Goal: Contribute content: Add original content to the website for others to see

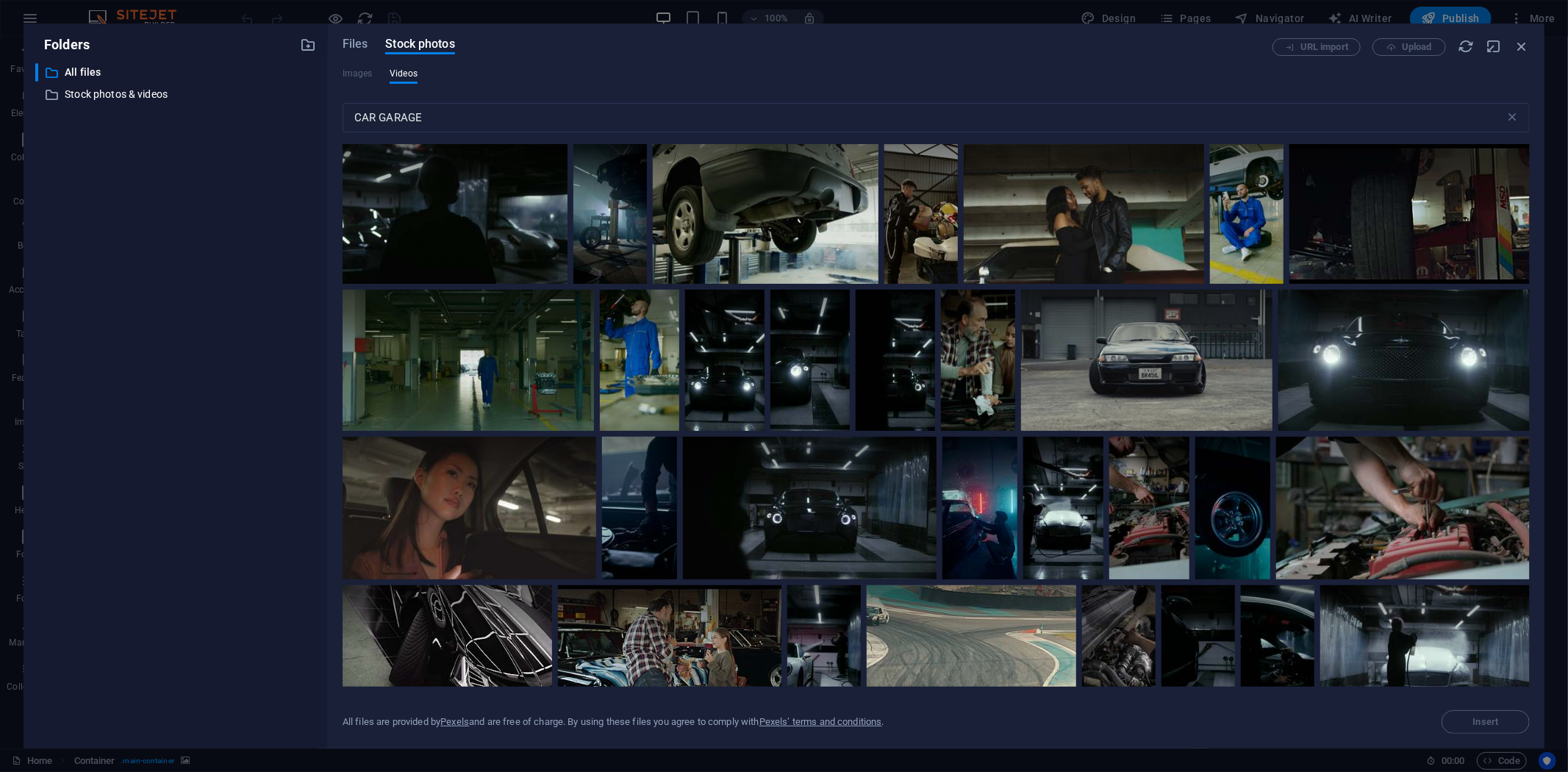
scroll to position [2533, 0]
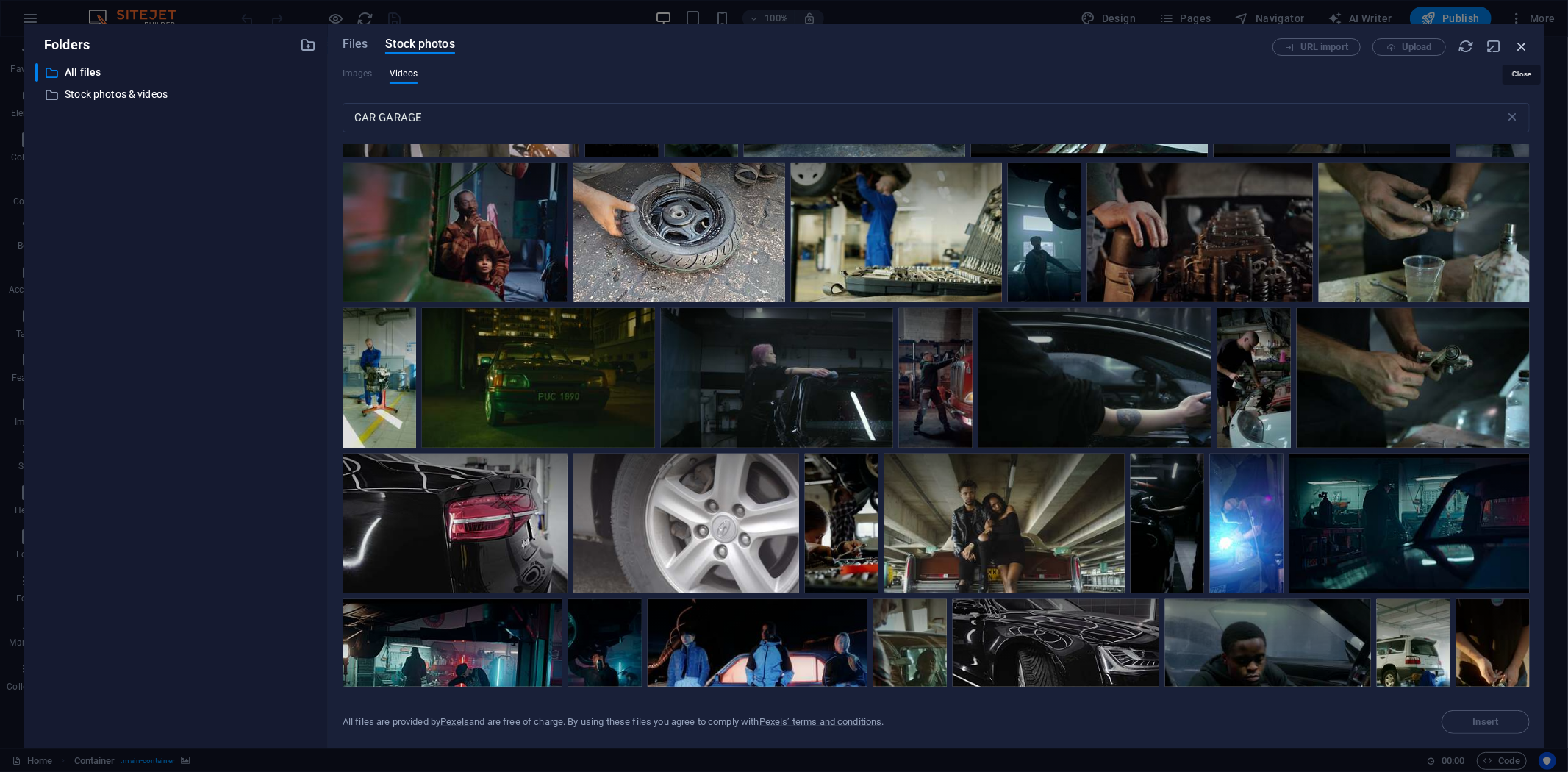
drag, startPoint x: 1141, startPoint y: 127, endPoint x: 1521, endPoint y: 47, distance: 388.3
click at [1521, 47] on icon "button" at bounding box center [1521, 46] width 16 height 16
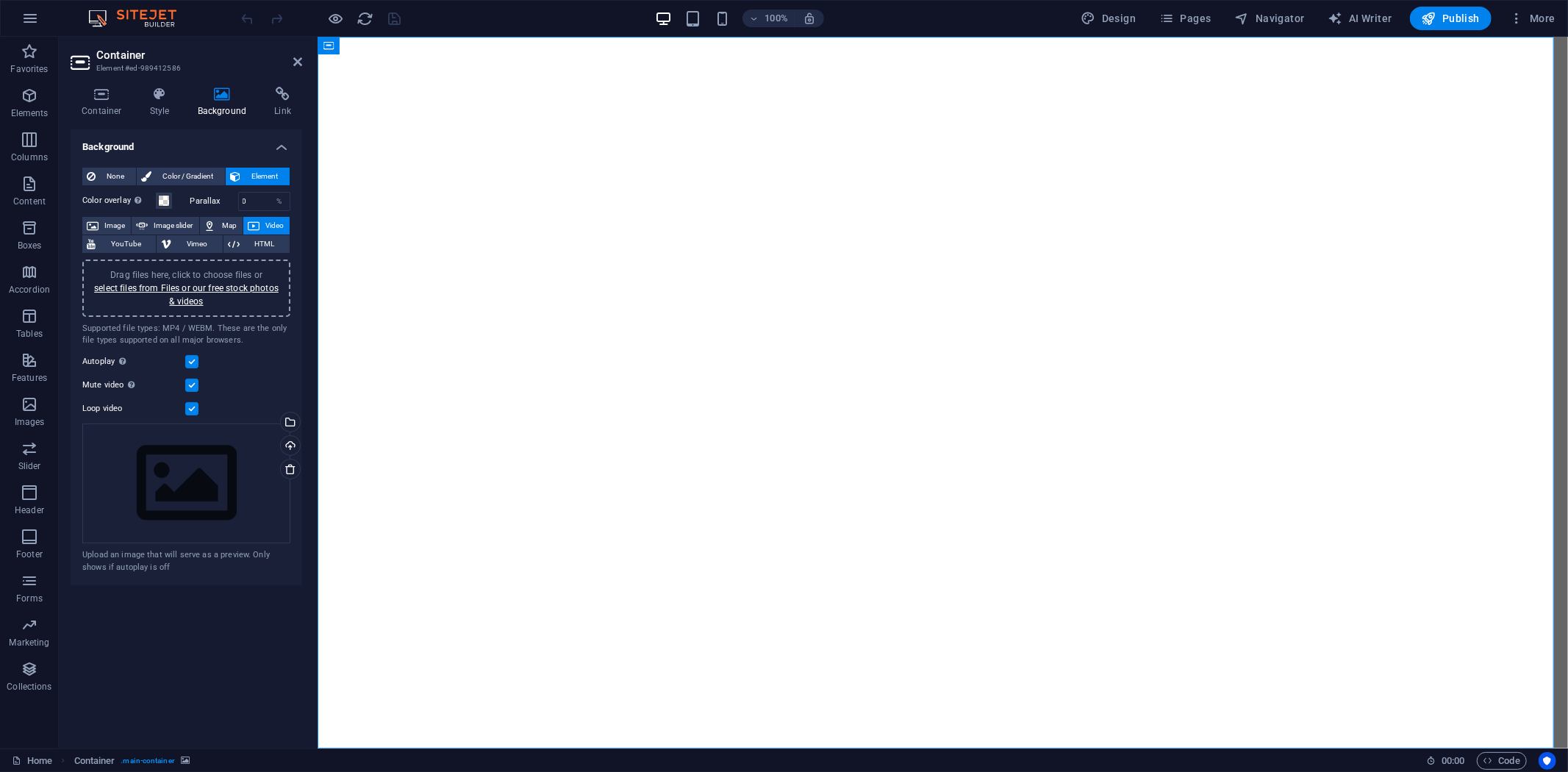
click at [518, 143] on figure at bounding box center [941, 392] width 1250 height 712
click at [105, 219] on span "Image" at bounding box center [114, 225] width 24 height 17
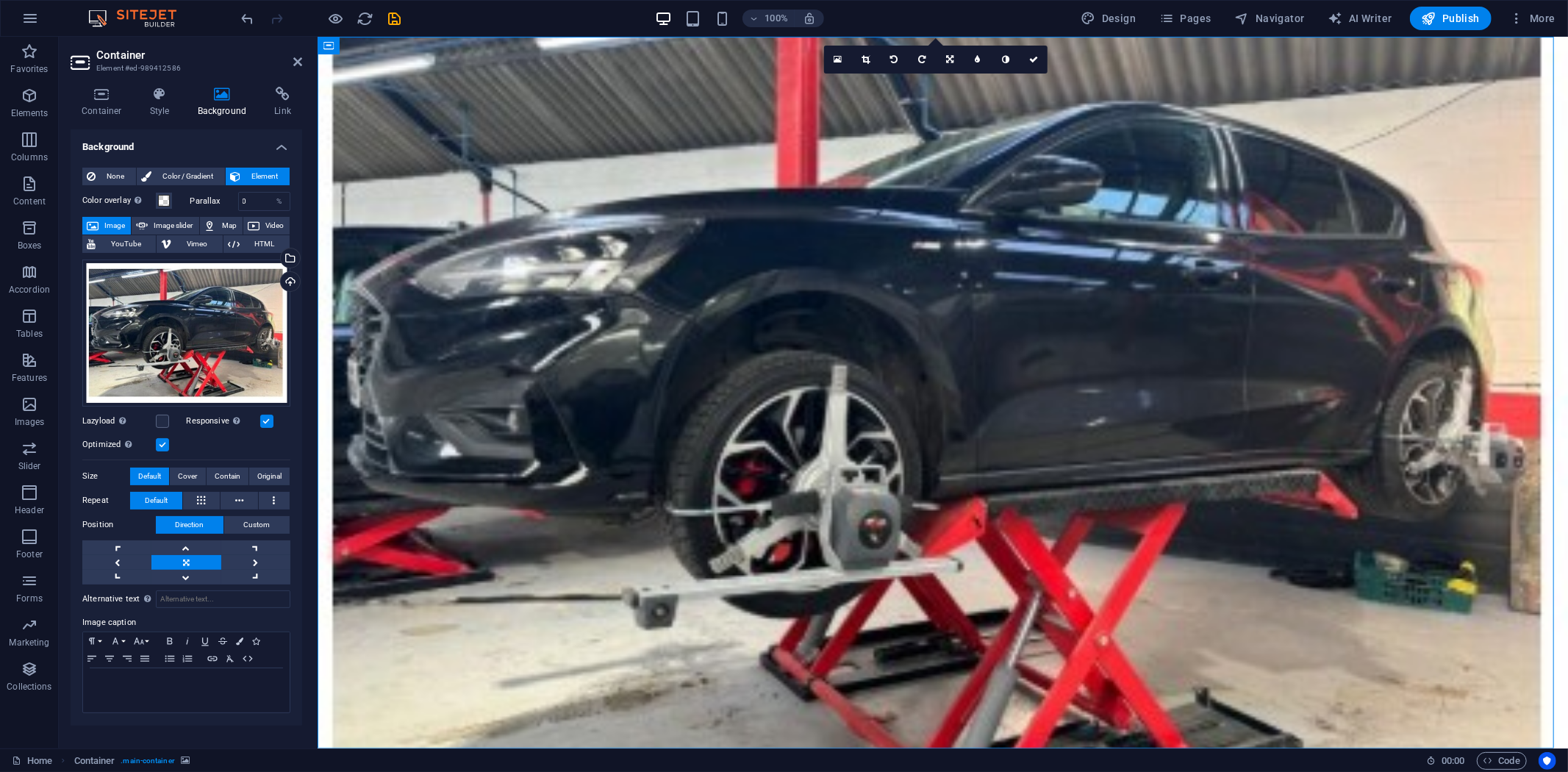
click at [1352, 153] on figure at bounding box center [941, 392] width 1250 height 712
drag, startPoint x: 391, startPoint y: 17, endPoint x: 385, endPoint y: 34, distance: 18.0
click at [389, 17] on icon "save" at bounding box center [395, 19] width 17 height 17
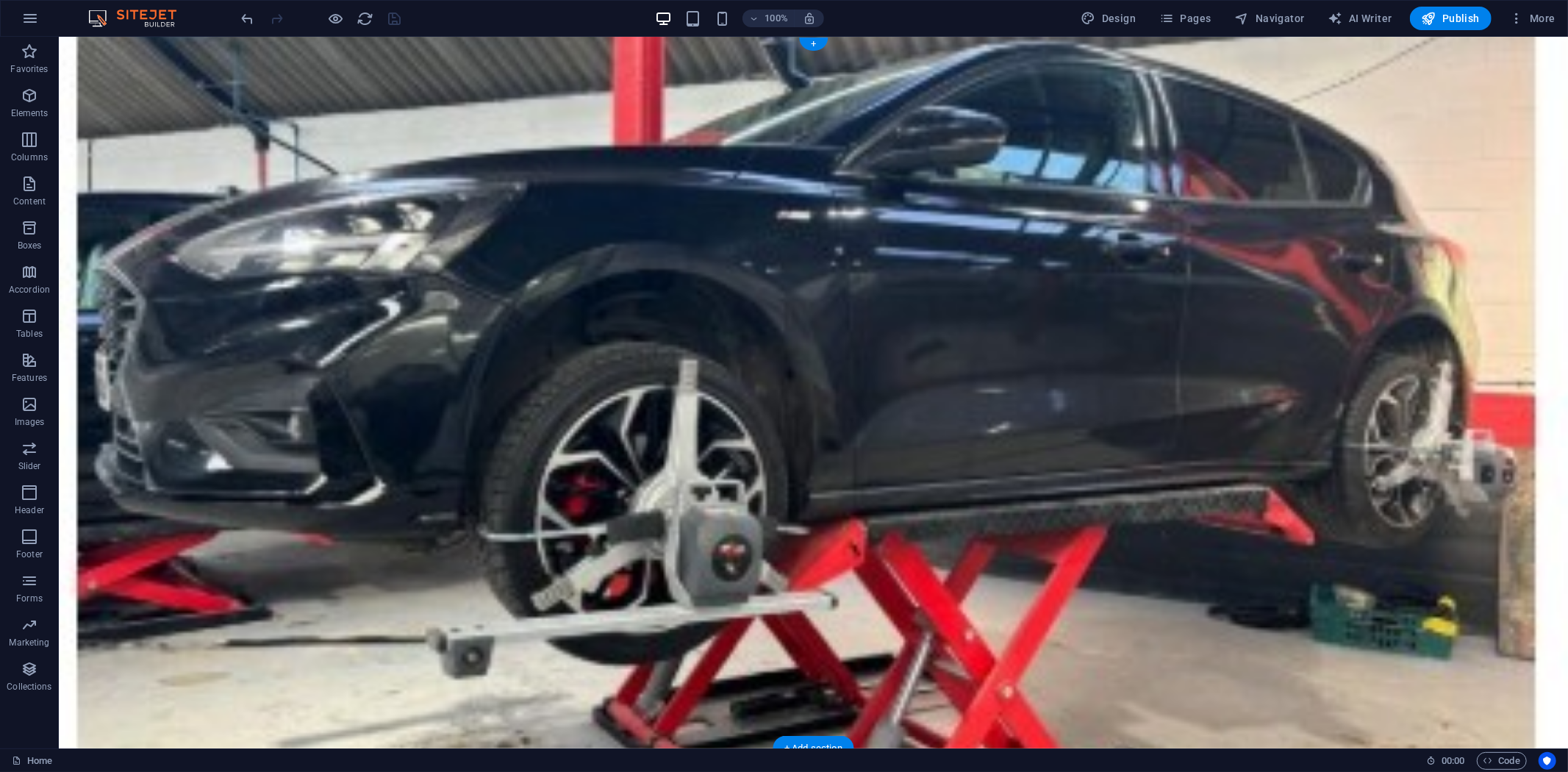
click at [120, 88] on figure at bounding box center [813, 392] width 1509 height 712
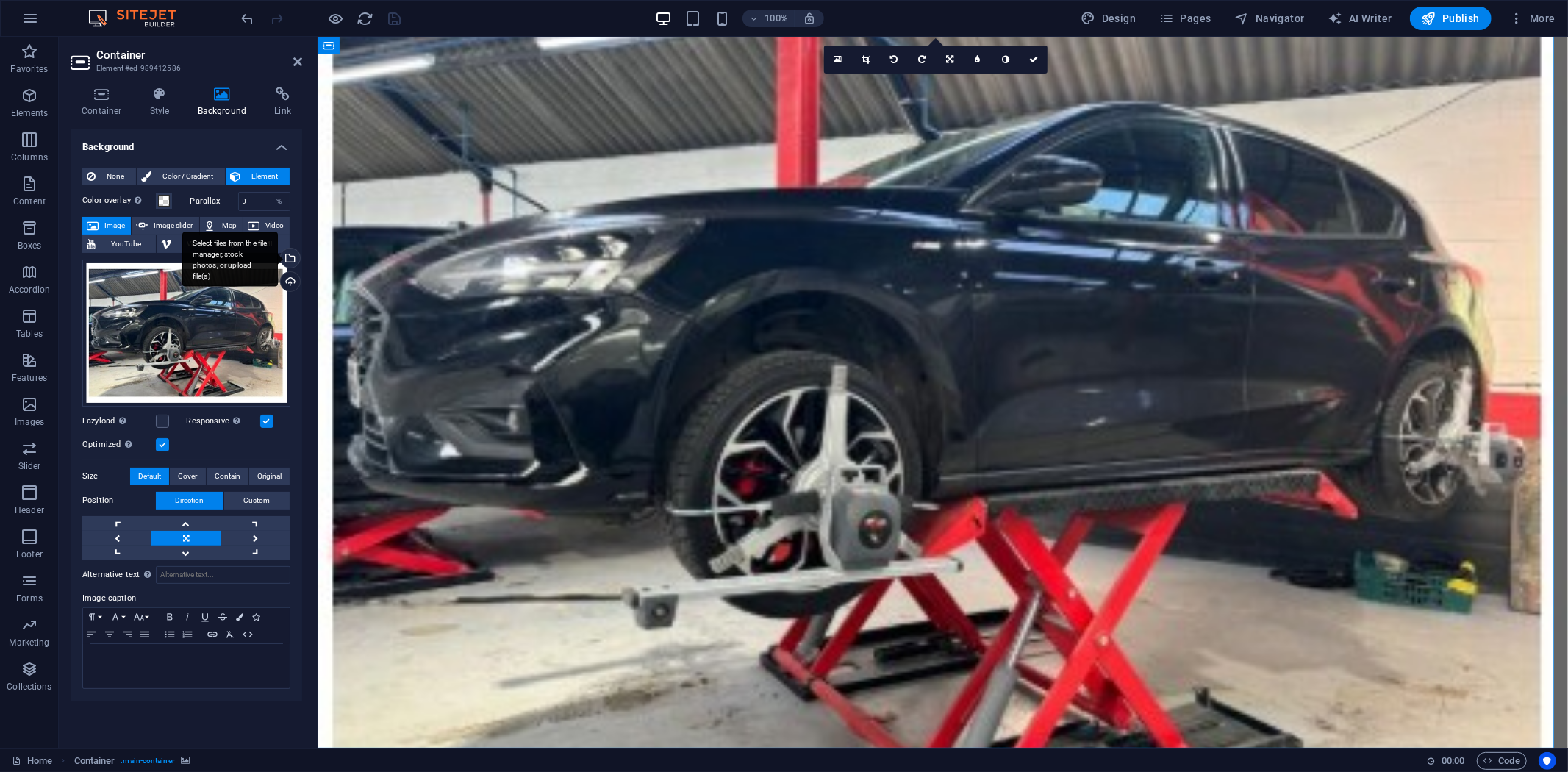
click at [292, 253] on div "Select files from the file manager, stock photos, or upload file(s)" at bounding box center [288, 260] width 22 height 22
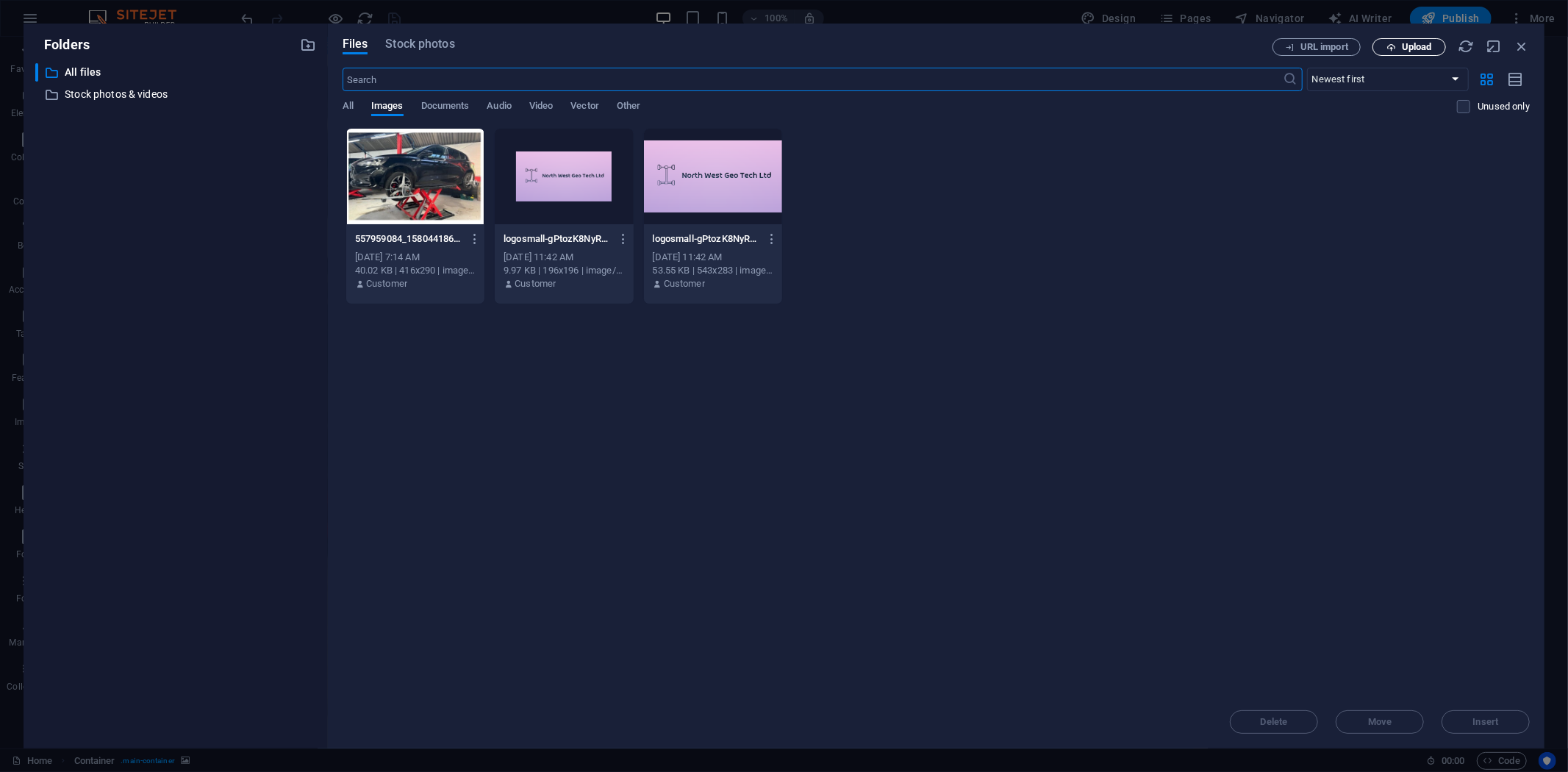
click at [1400, 44] on span "Upload" at bounding box center [1409, 48] width 60 height 10
click at [1416, 50] on span "Upload" at bounding box center [1417, 47] width 31 height 9
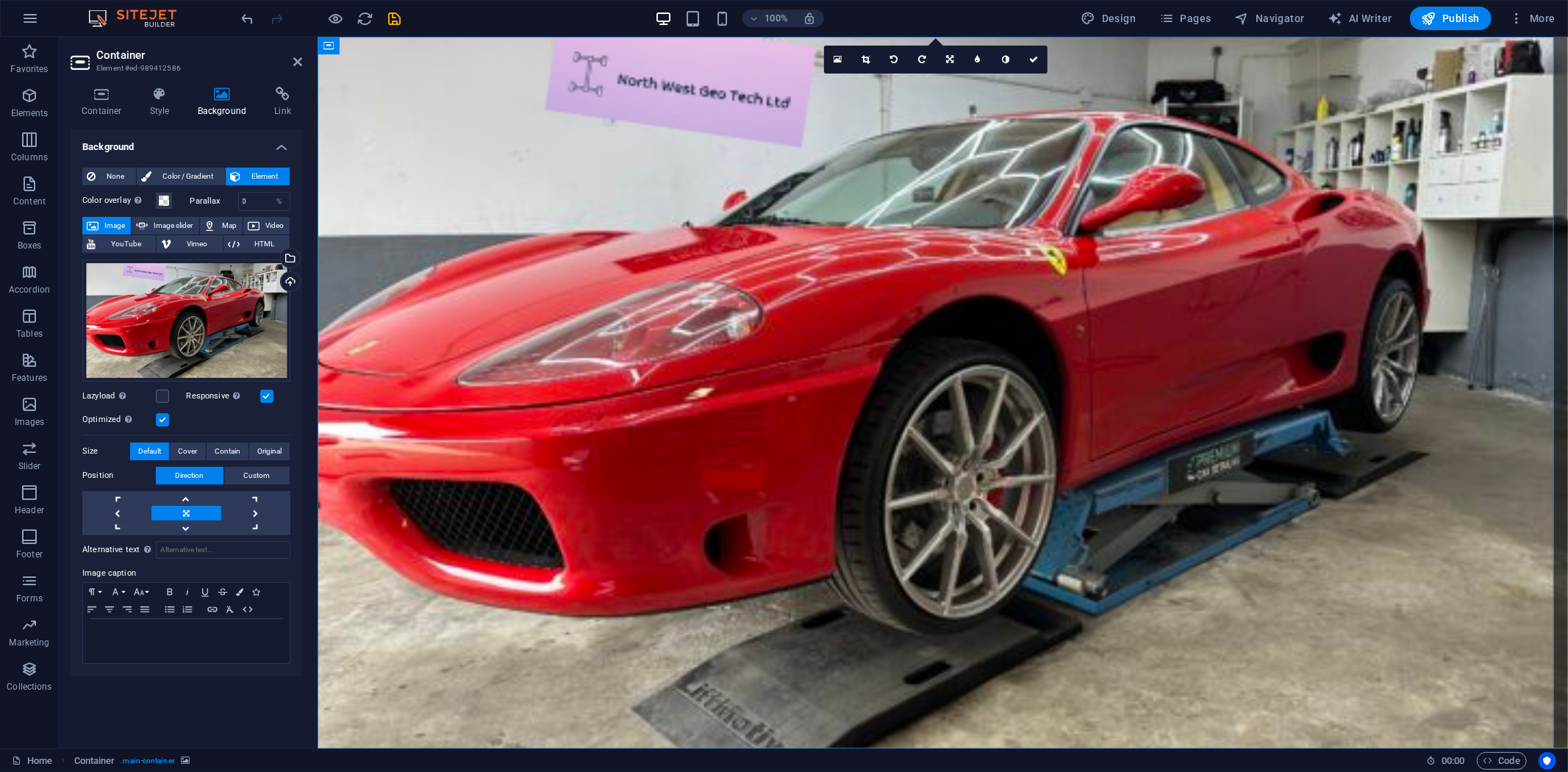
click at [525, 143] on figure at bounding box center [941, 392] width 1250 height 712
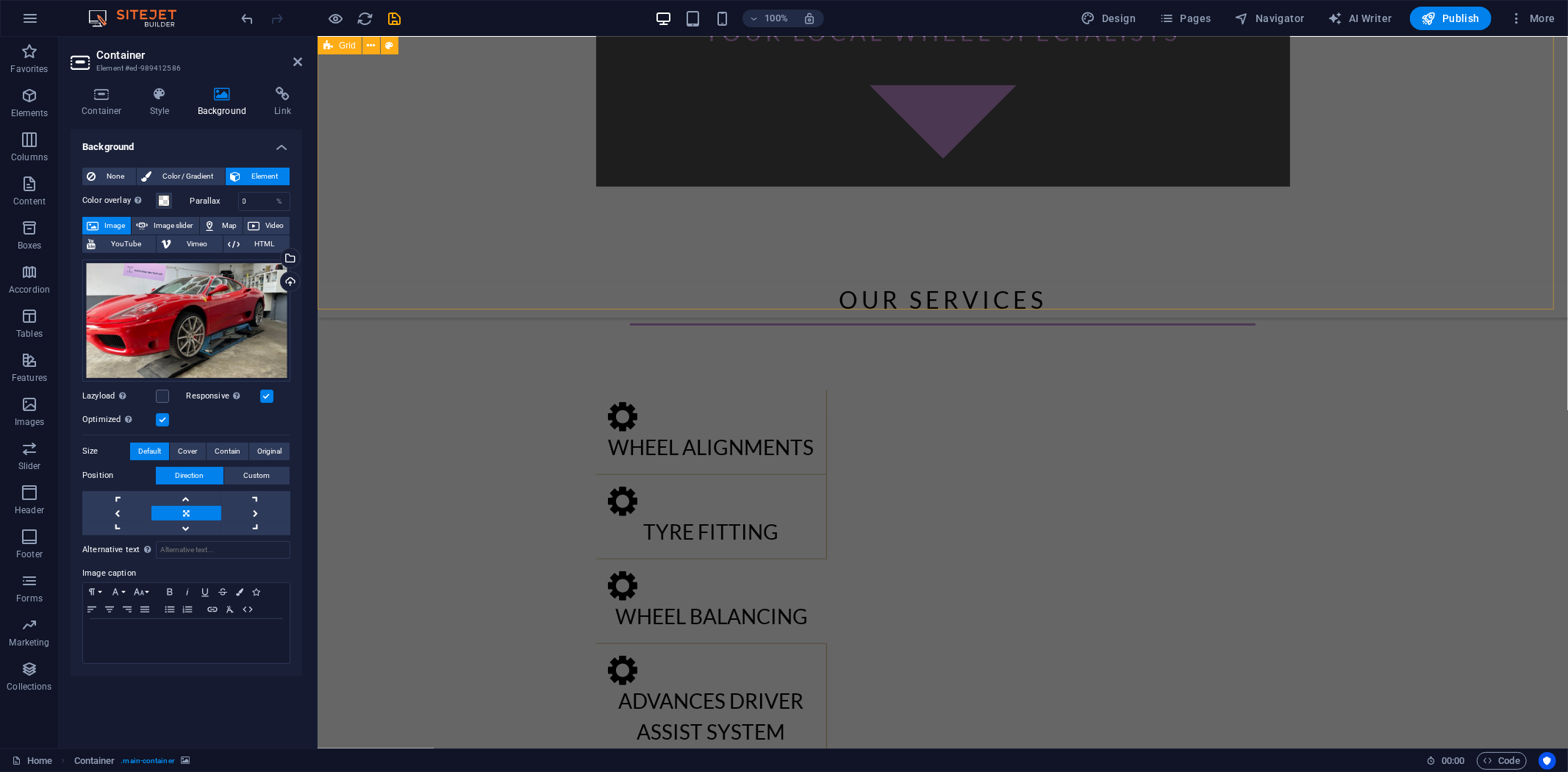
scroll to position [1028, 0]
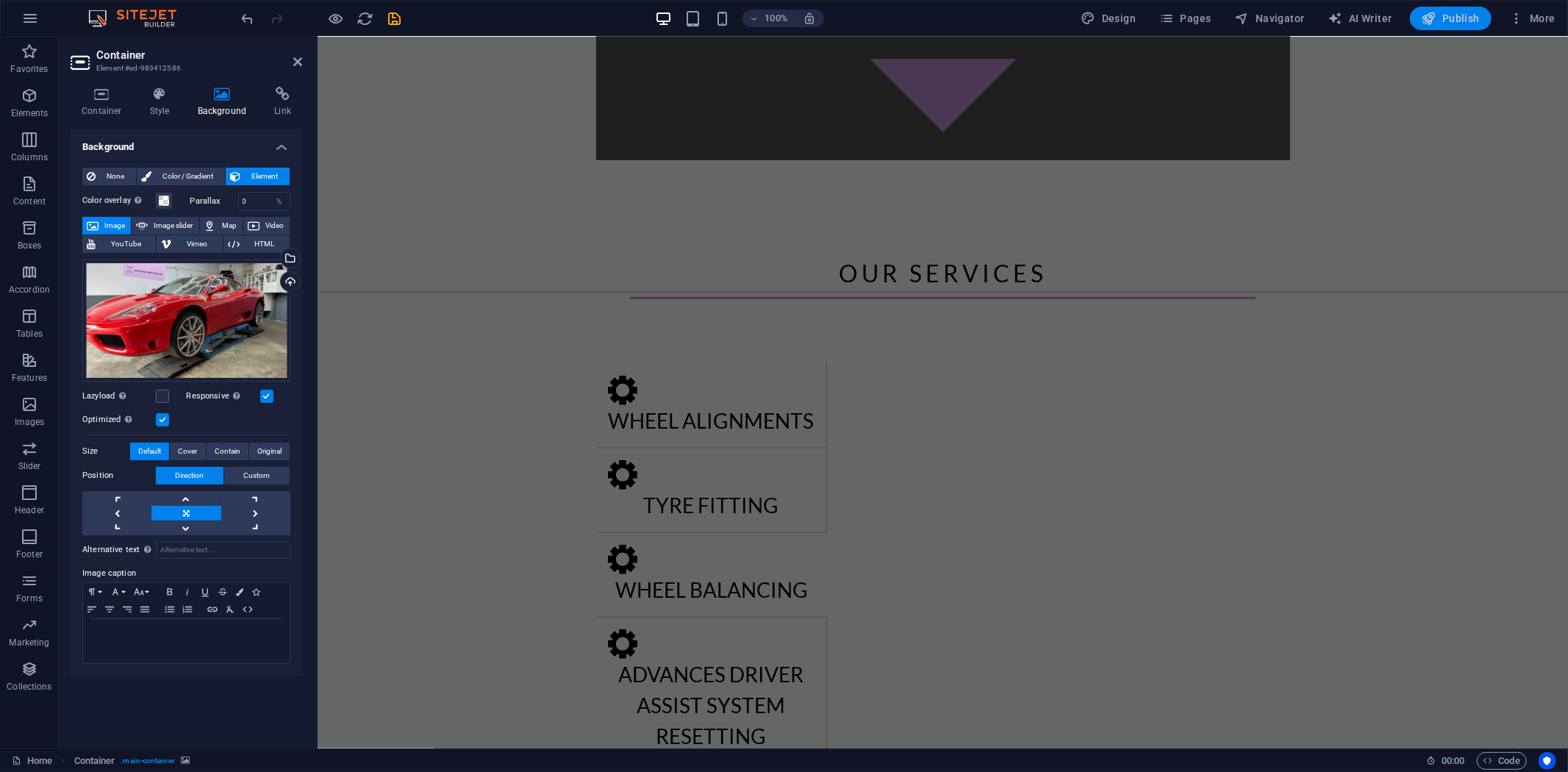
click at [1469, 26] on button "Publish" at bounding box center [1451, 18] width 82 height 24
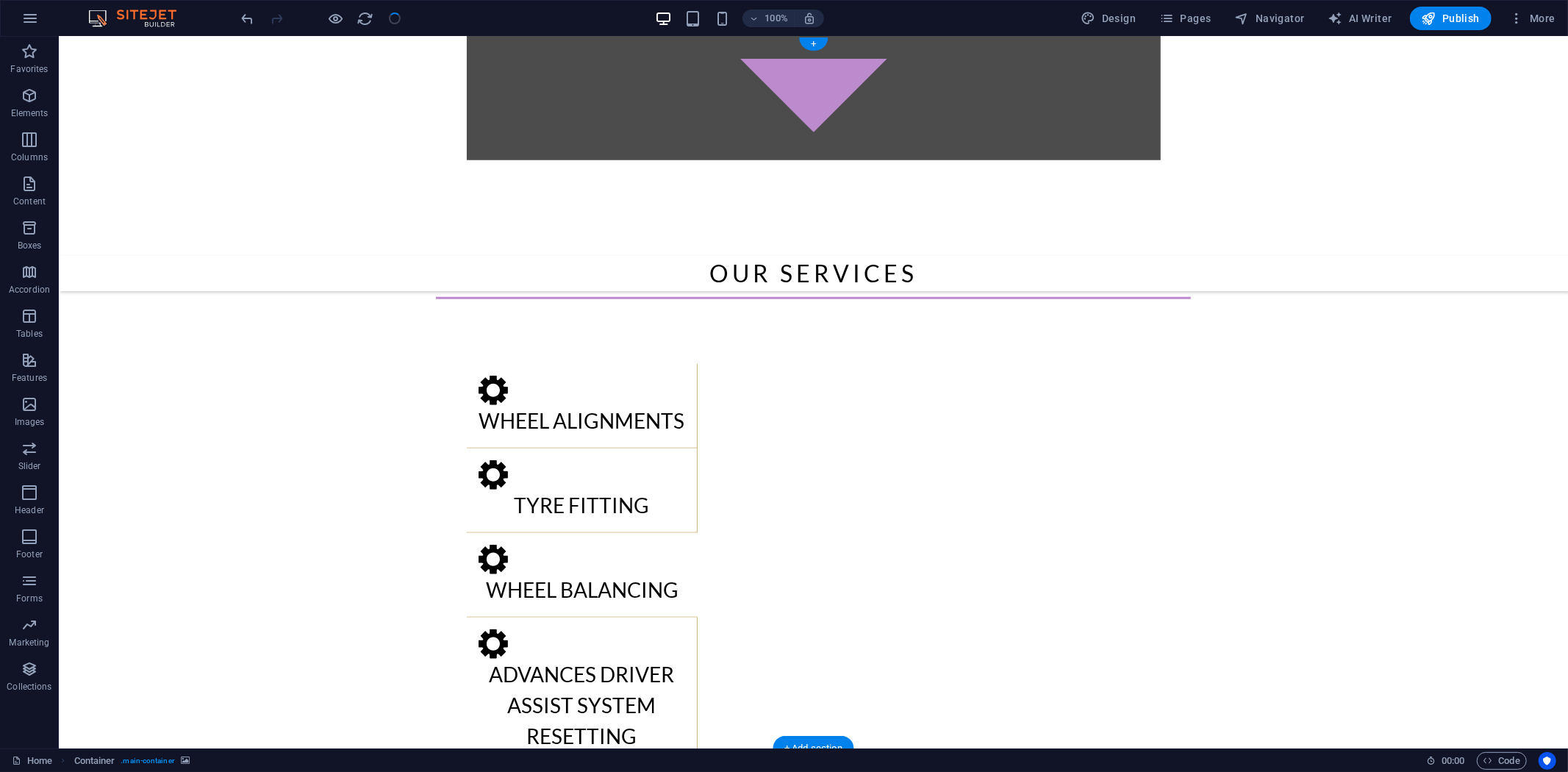
scroll to position [0, 0]
